Goal: Information Seeking & Learning: Understand process/instructions

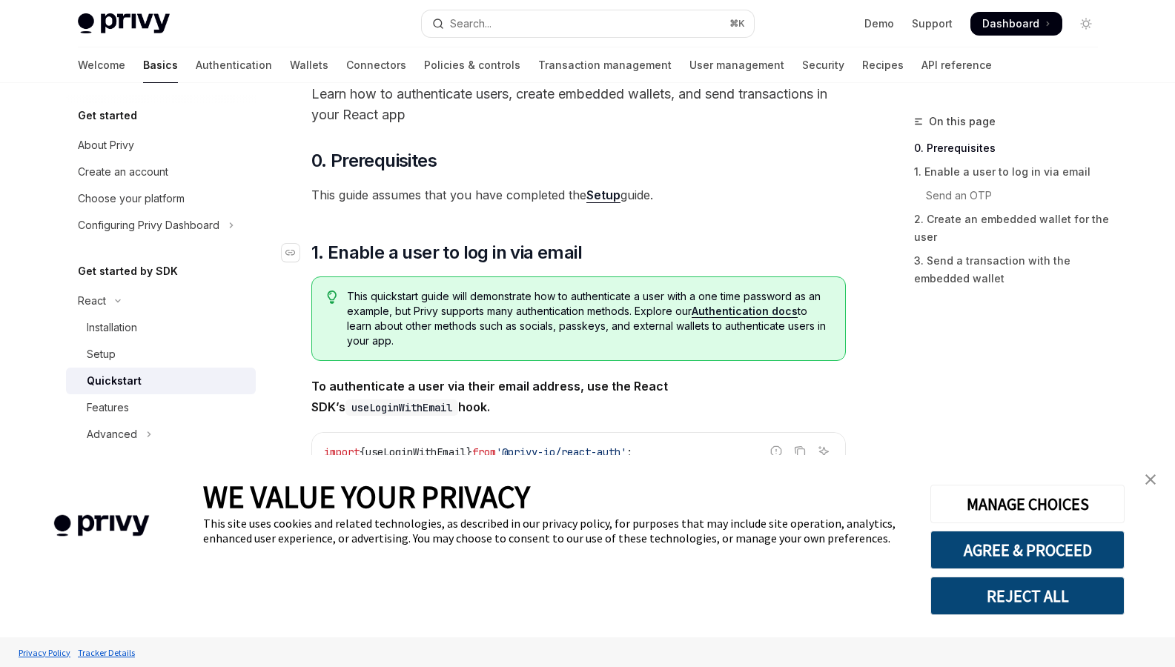
scroll to position [133, 0]
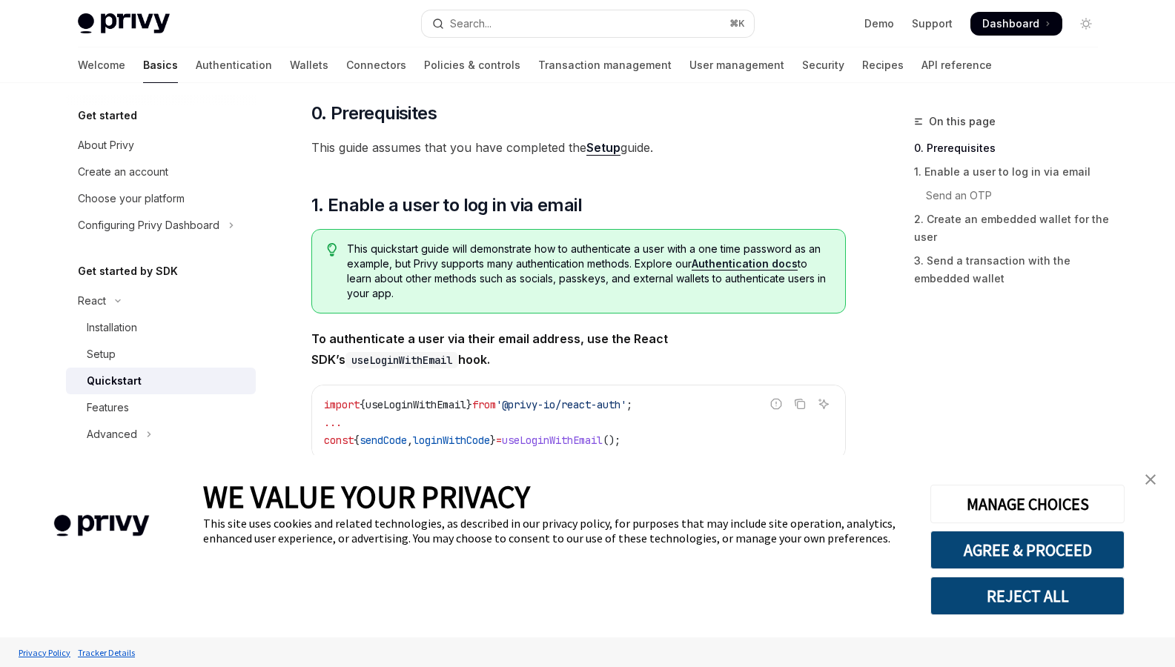
click at [1146, 476] on img "close banner" at bounding box center [1150, 479] width 10 height 10
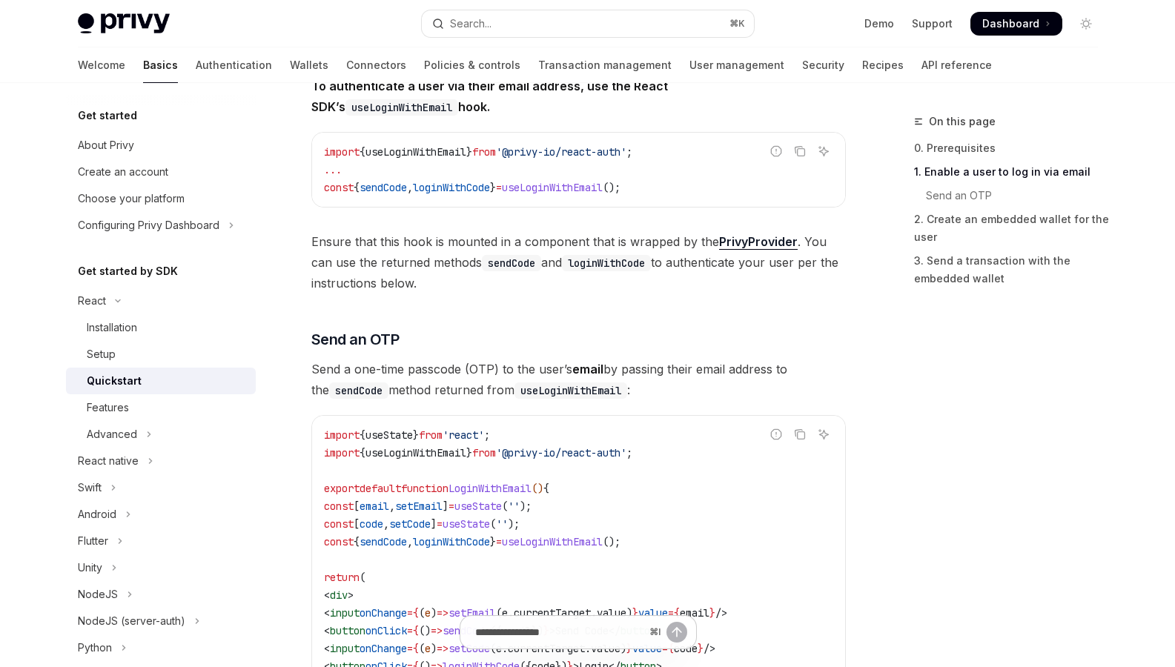
scroll to position [438, 0]
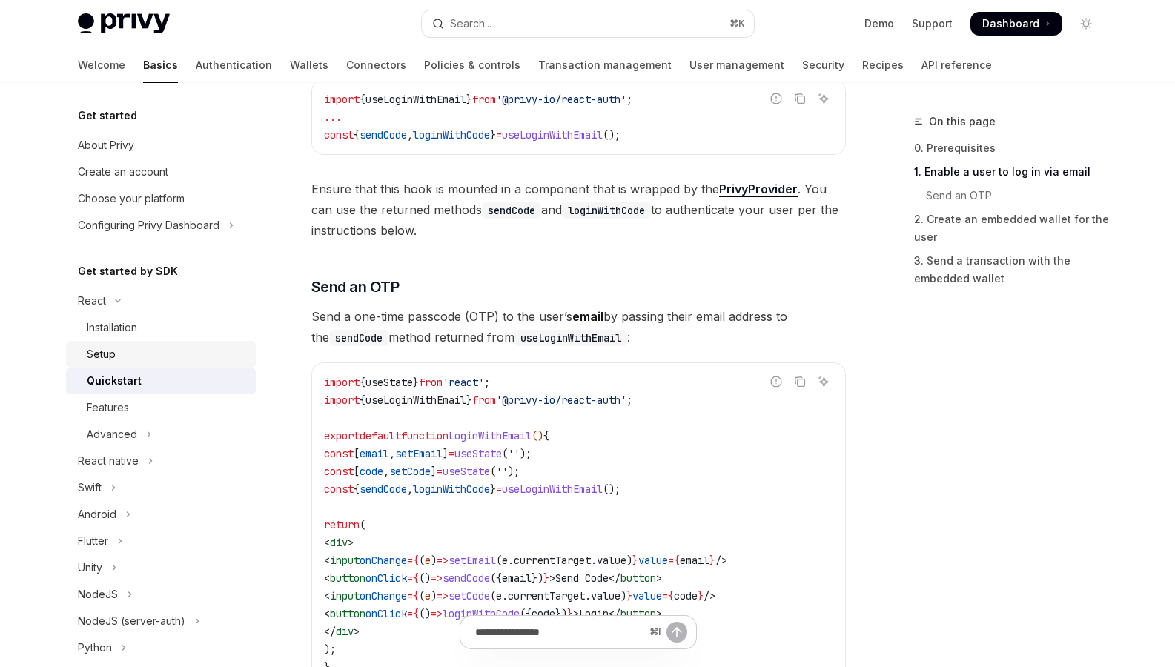
click at [96, 342] on link "Setup" at bounding box center [161, 354] width 190 height 27
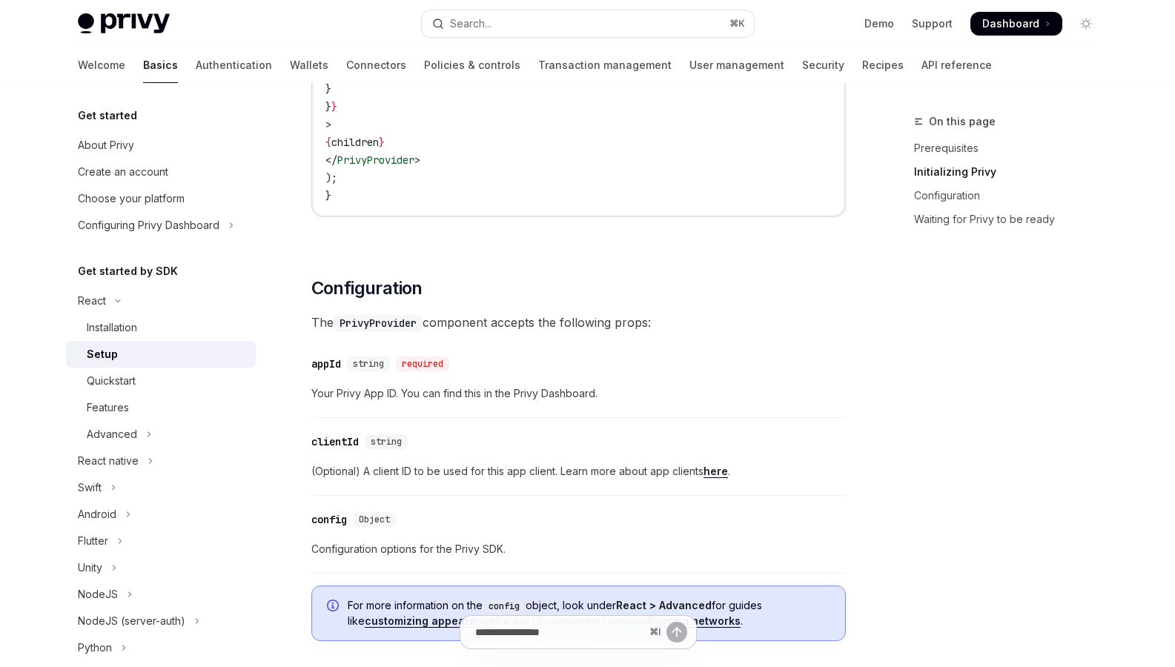
scroll to position [846, 0]
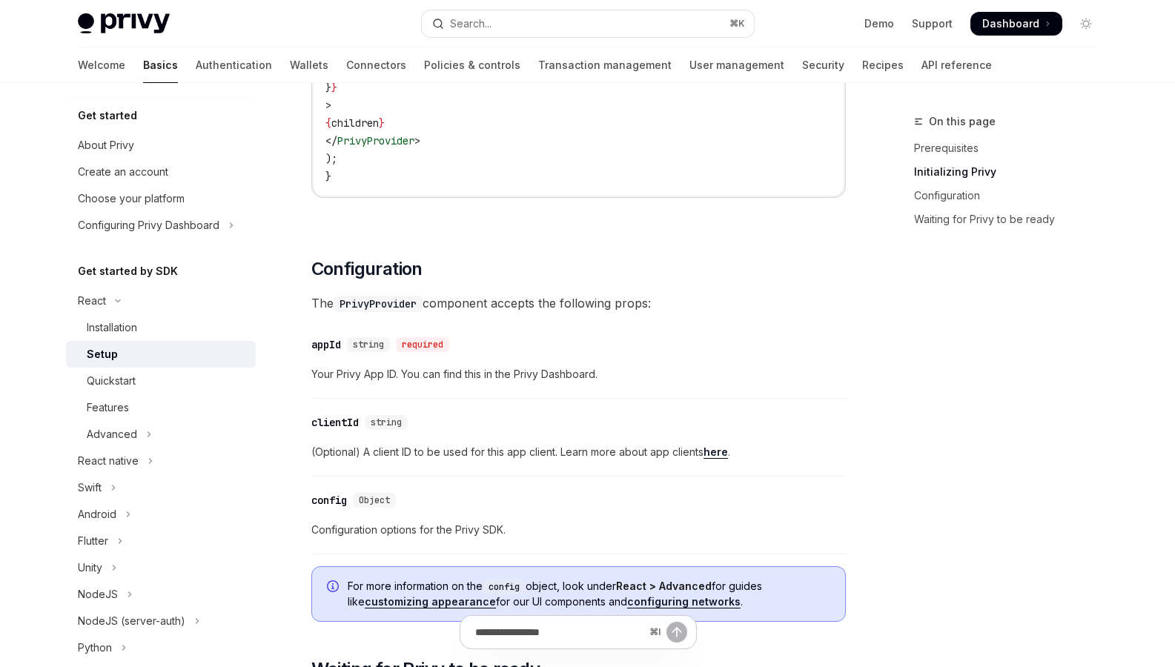
click at [714, 453] on link "here" at bounding box center [715, 451] width 24 height 13
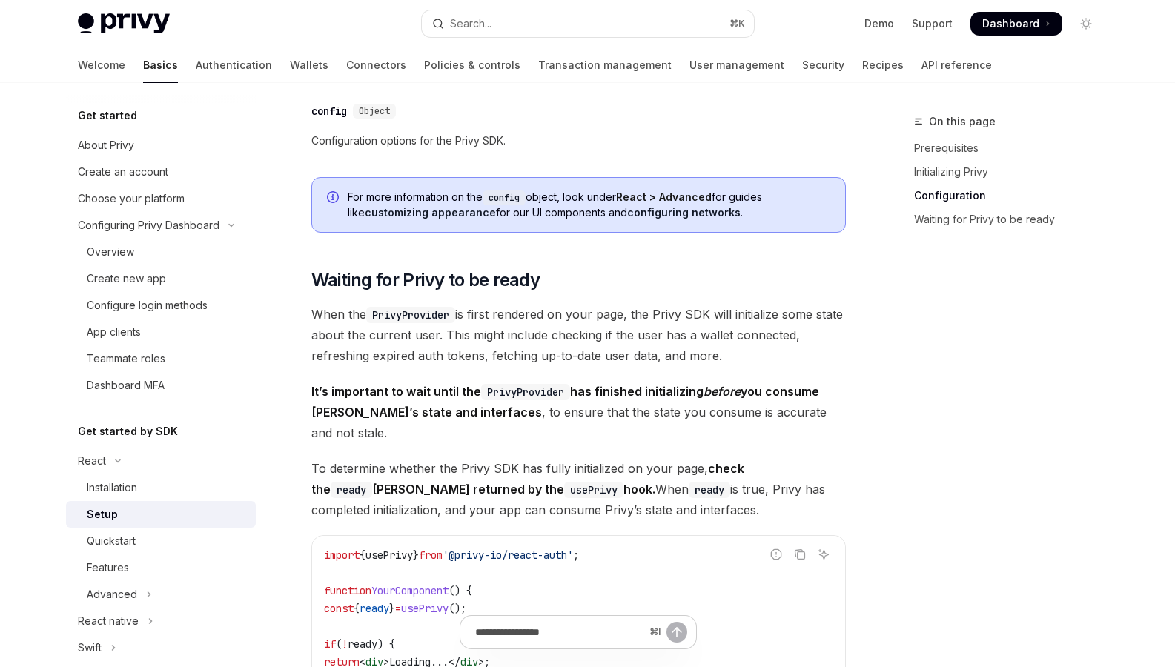
scroll to position [1420, 0]
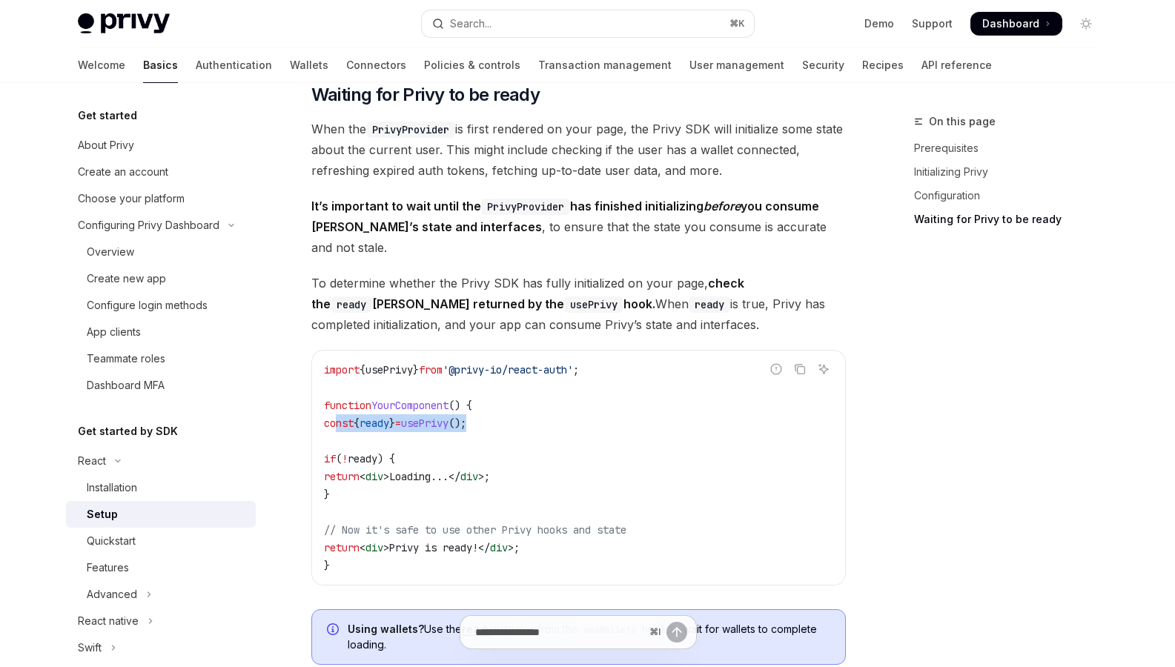
drag, startPoint x: 335, startPoint y: 403, endPoint x: 527, endPoint y: 396, distance: 192.1
click at [527, 396] on code "import { usePrivy } from '@privy-io/react-auth' ; function YourComponent () { c…" at bounding box center [578, 467] width 509 height 213
copy span "const { ready } = usePrivy ();"
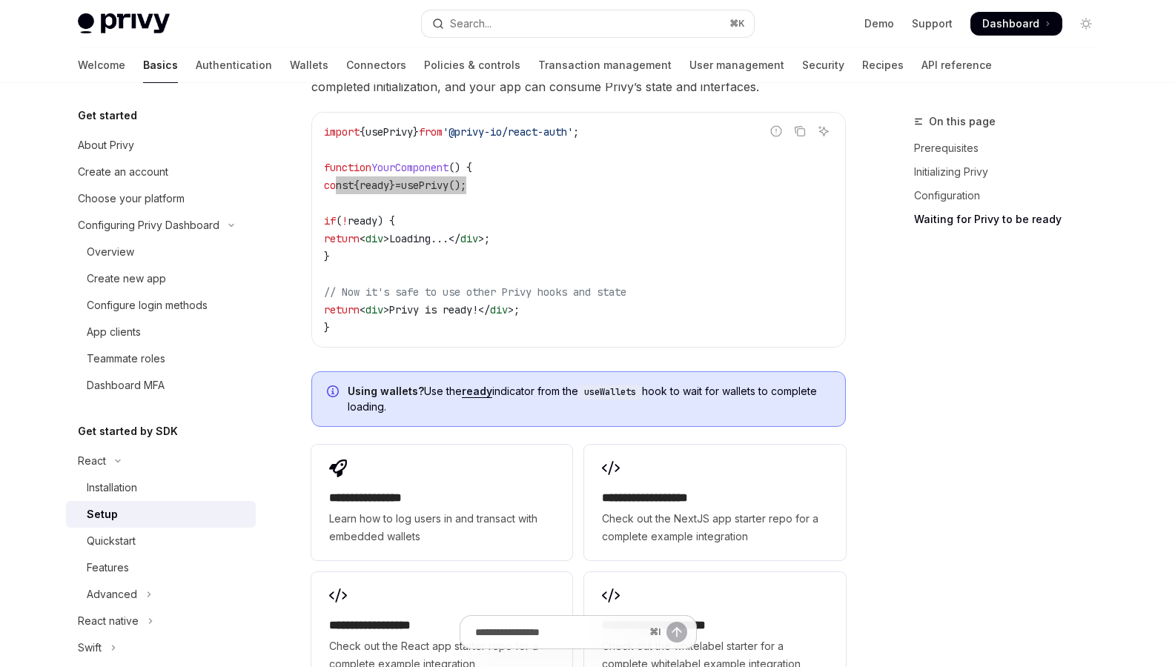
scroll to position [1819, 0]
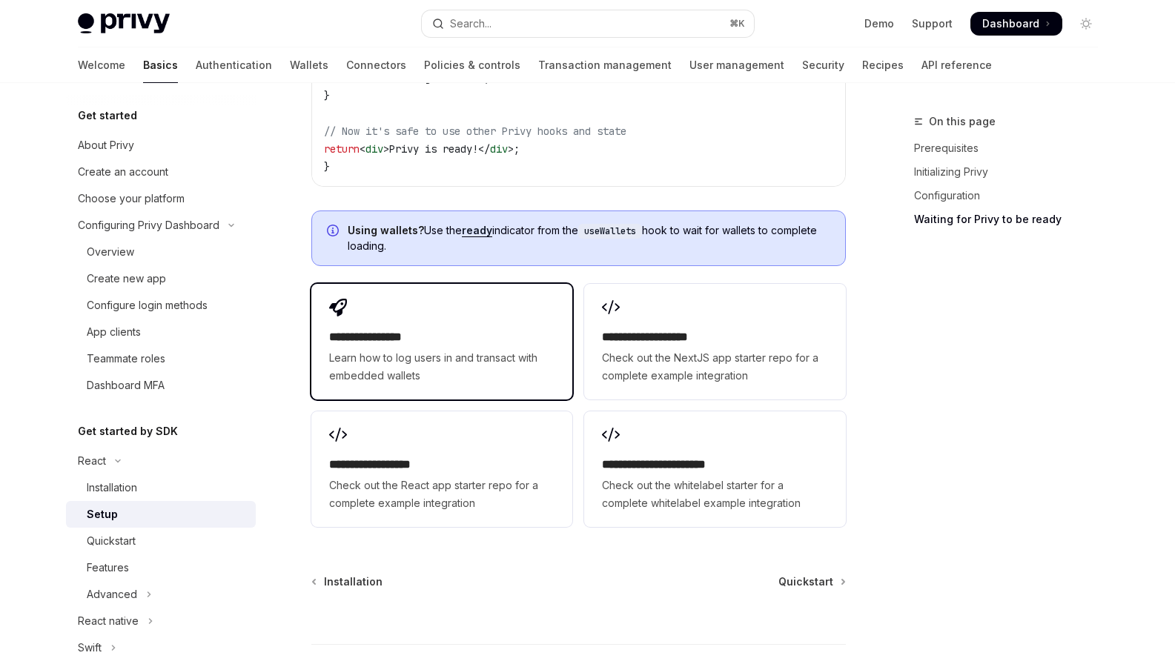
click at [453, 328] on h2 "**********" at bounding box center [441, 337] width 225 height 18
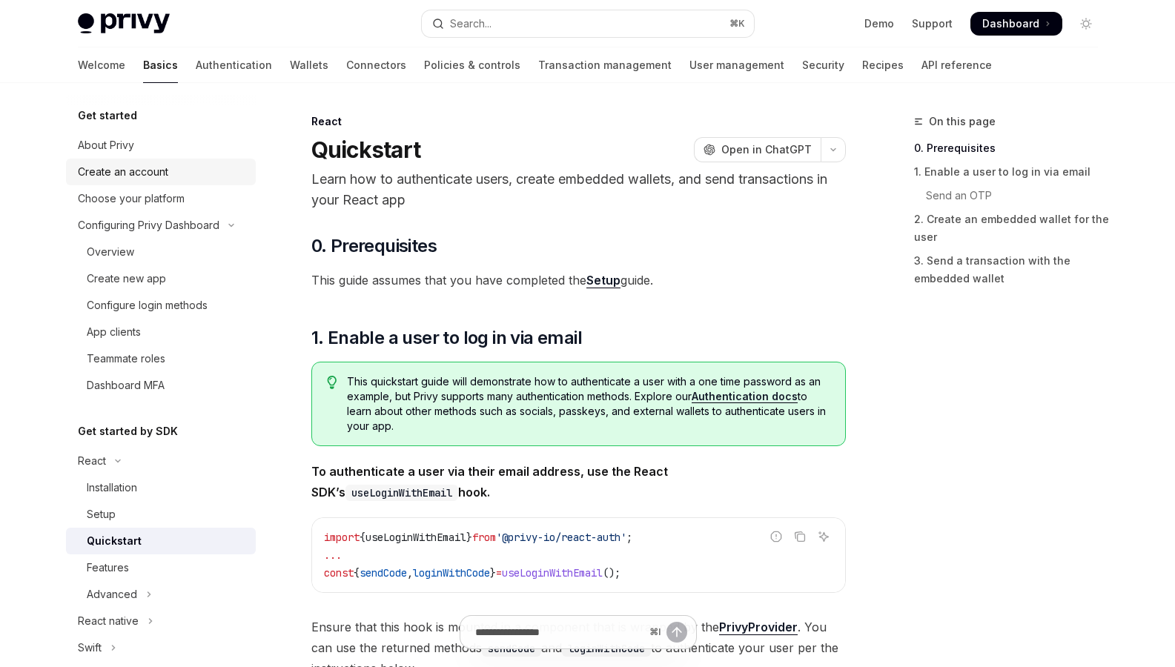
click at [127, 173] on div "Create an account" at bounding box center [123, 172] width 90 height 18
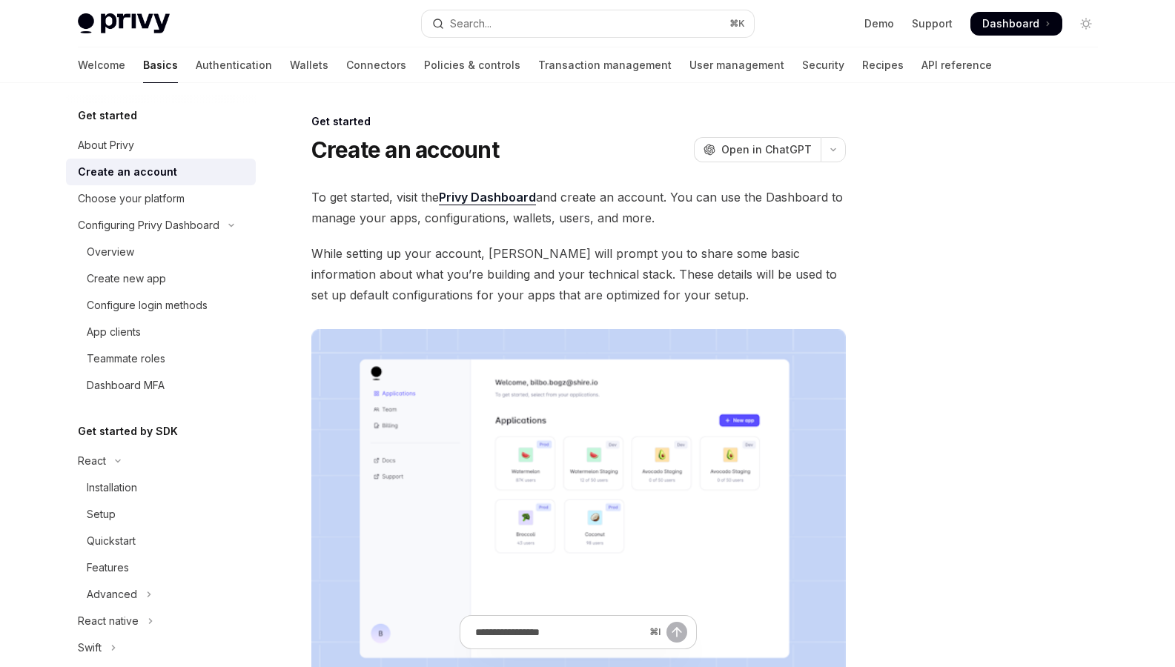
click at [994, 21] on span "Dashboard" at bounding box center [1010, 23] width 57 height 15
type textarea "*"
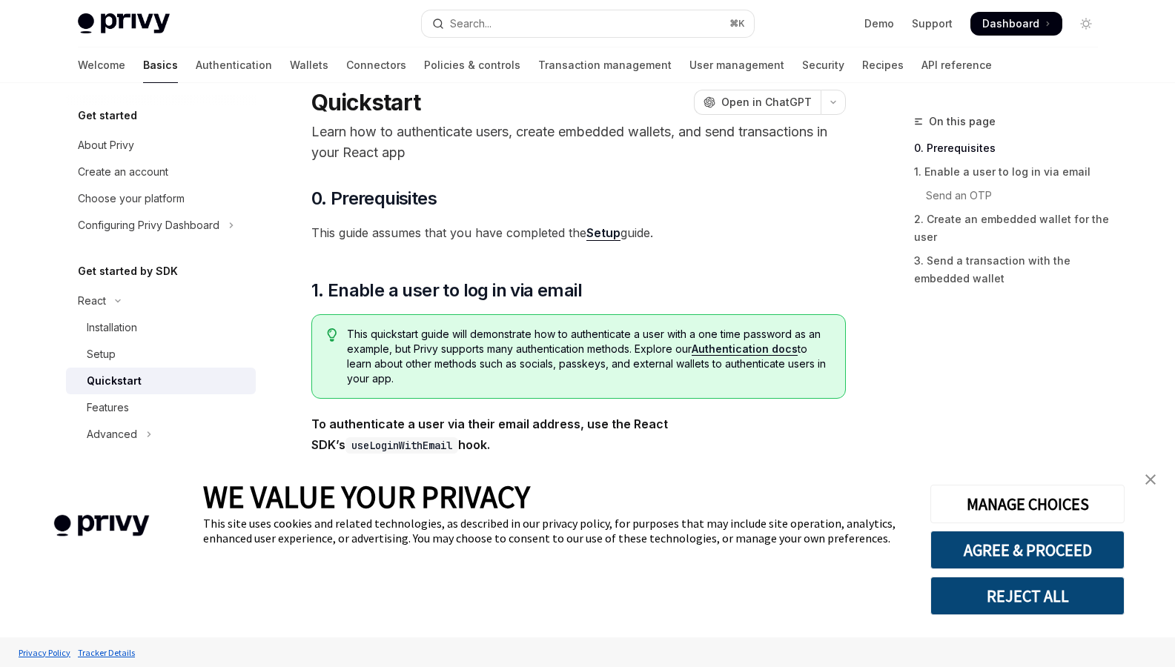
scroll to position [57, 0]
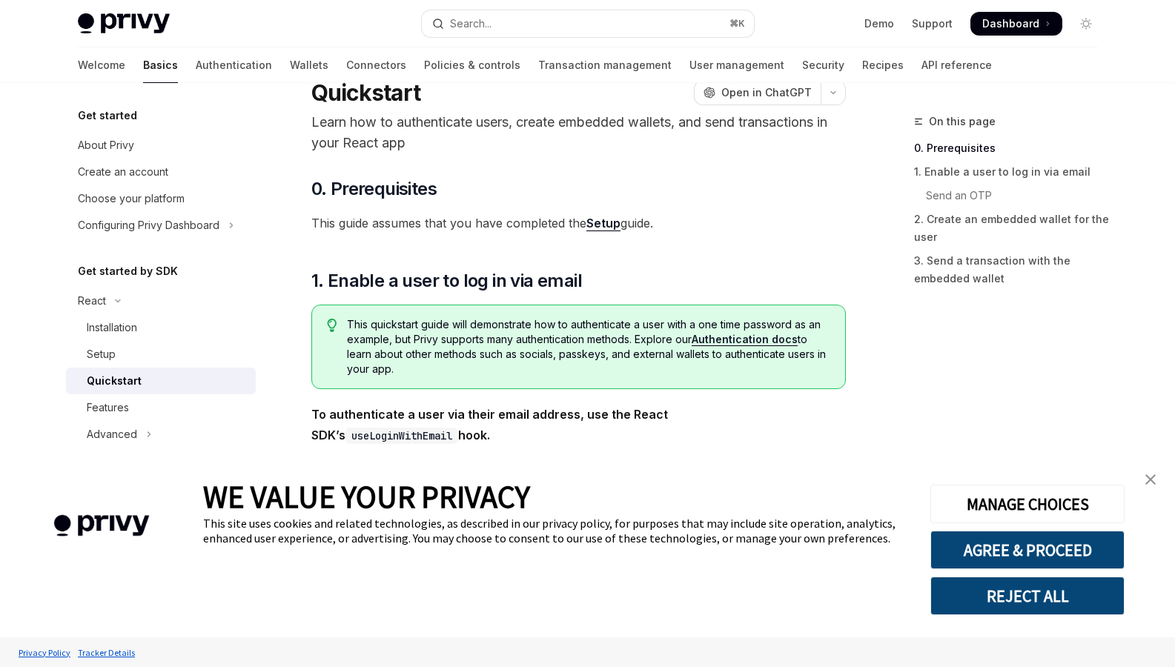
click at [592, 224] on link "Setup" at bounding box center [603, 224] width 34 height 16
type textarea "*"
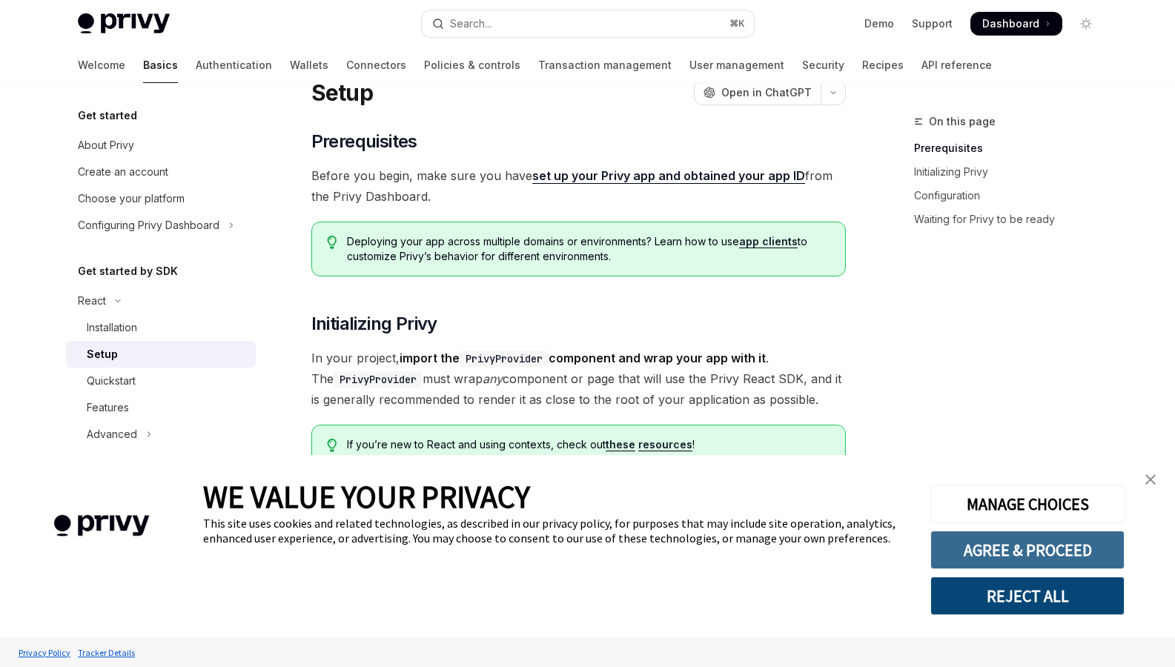
click at [994, 551] on button "AGREE & PROCEED" at bounding box center [1027, 550] width 194 height 39
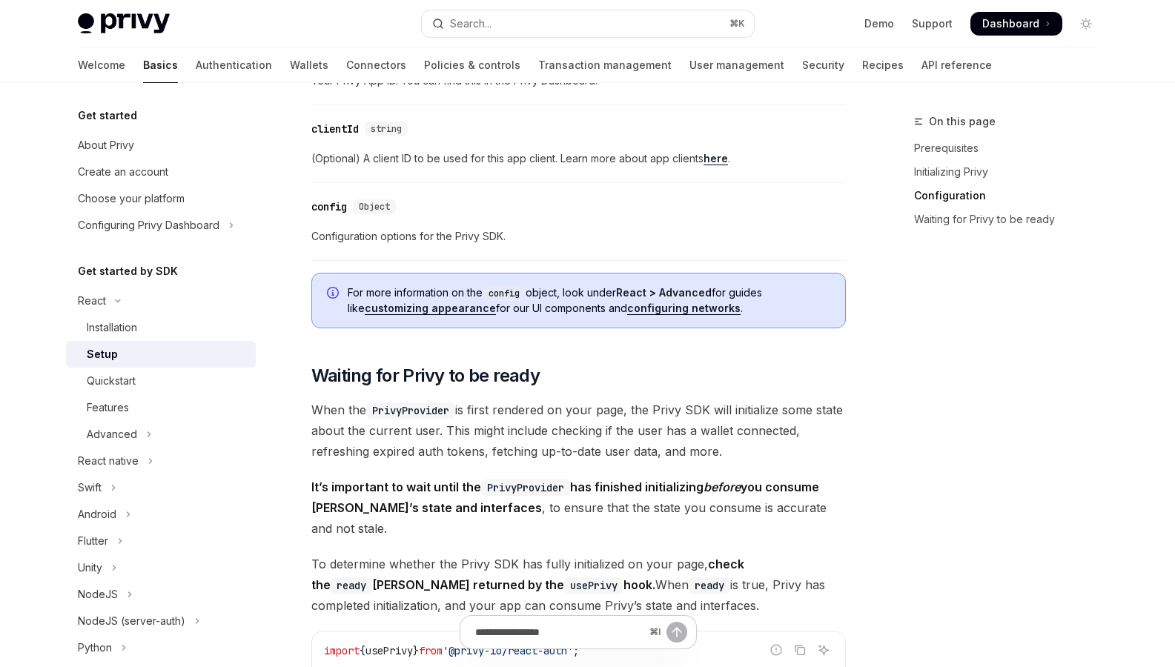
scroll to position [1149, 0]
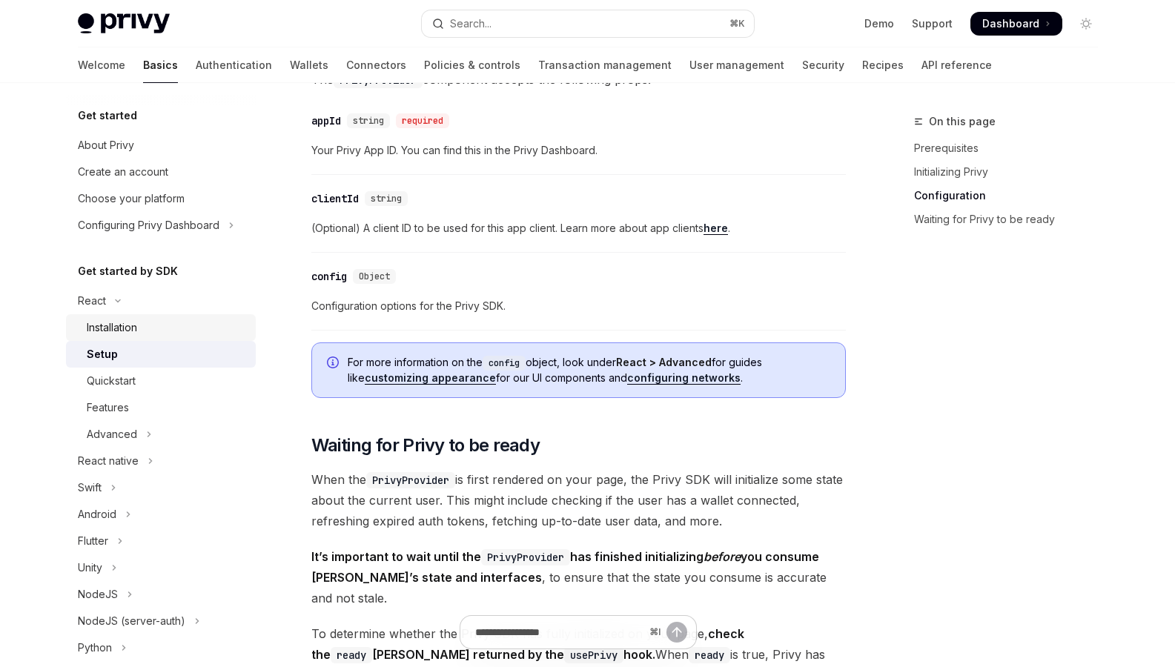
click at [122, 325] on div "Installation" at bounding box center [112, 328] width 50 height 18
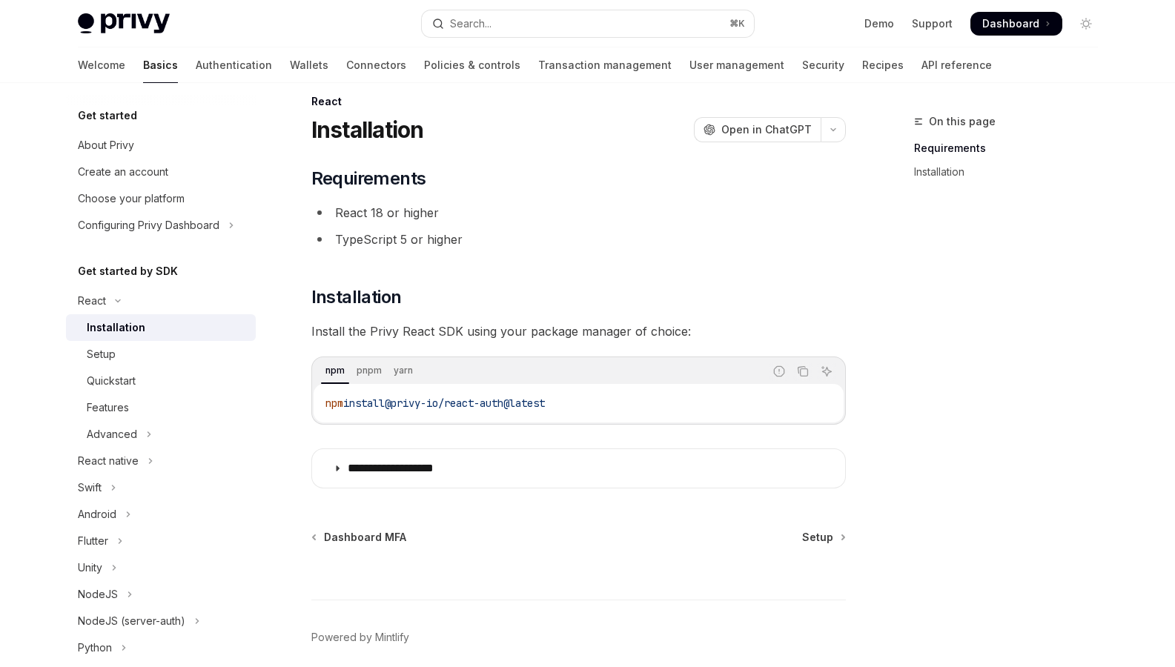
scroll to position [10, 0]
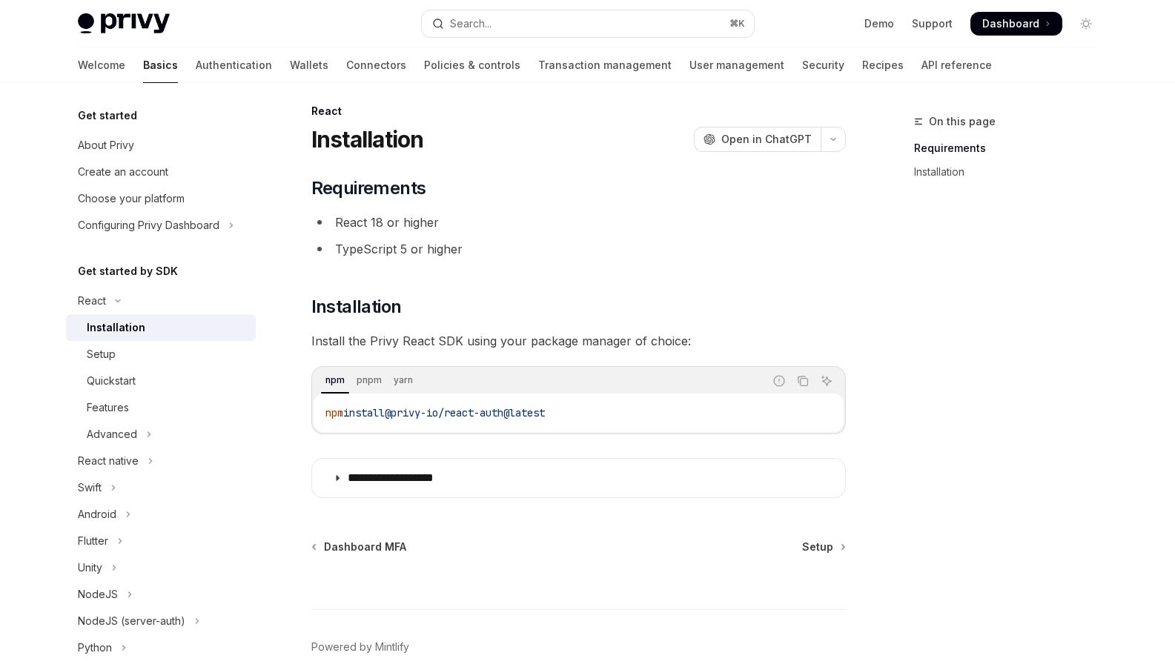
drag, startPoint x: 568, startPoint y: 413, endPoint x: 325, endPoint y: 419, distance: 243.9
click at [325, 419] on code "npm install @privy-io/react-auth@latest" at bounding box center [578, 413] width 506 height 18
drag, startPoint x: 590, startPoint y: 406, endPoint x: 292, endPoint y: 410, distance: 298.0
click at [292, 410] on div "**********" at bounding box center [439, 419] width 818 height 635
copy span "pnpm install @privy-io/react-auth@latest"
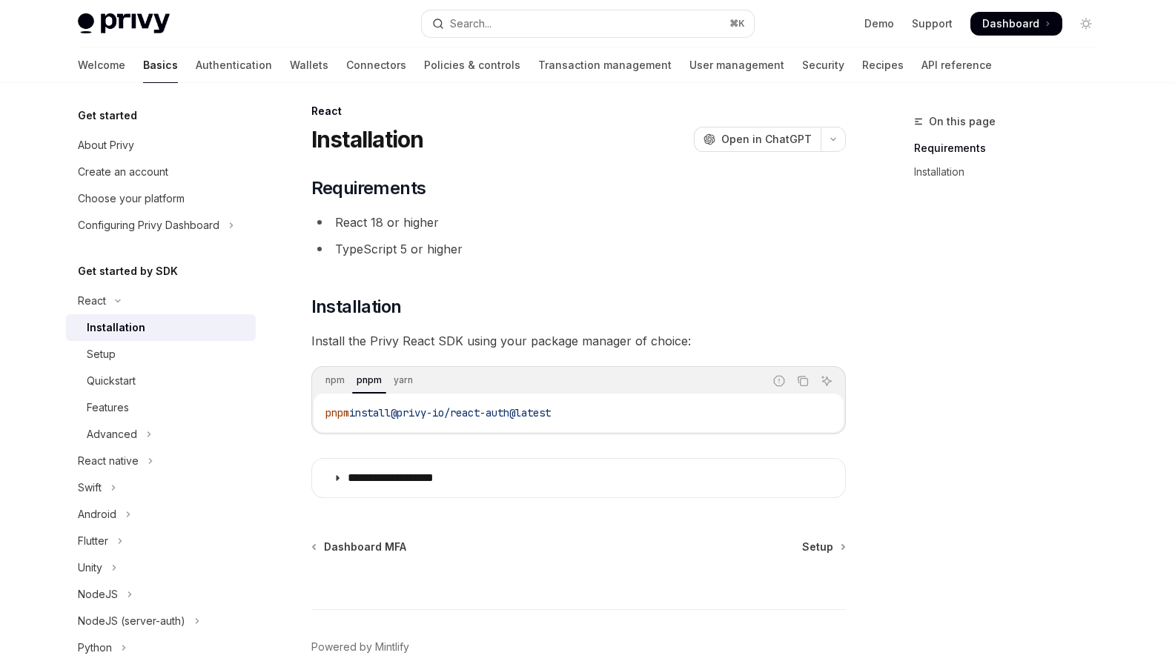
type textarea "*"
